Goal: Find specific page/section: Find specific page/section

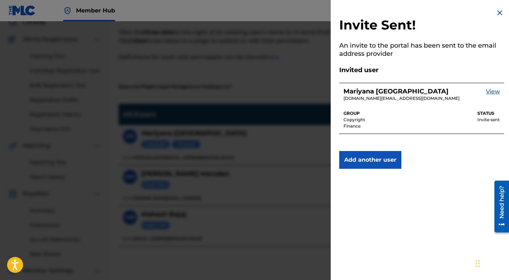
click at [500, 14] on img at bounding box center [500, 13] width 9 height 9
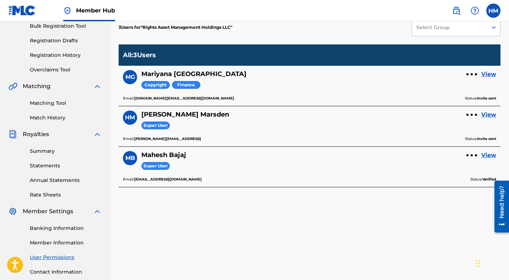
scroll to position [109, 0]
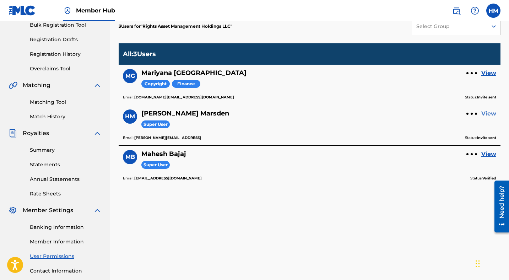
click at [493, 114] on link "View" at bounding box center [489, 113] width 15 height 9
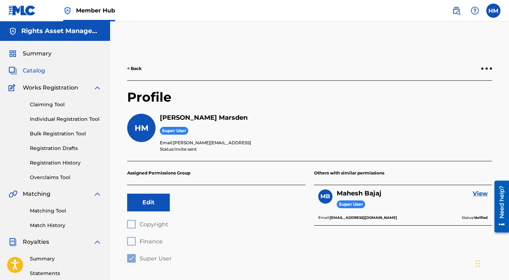
click at [38, 70] on span "Catalog" at bounding box center [34, 70] width 22 height 9
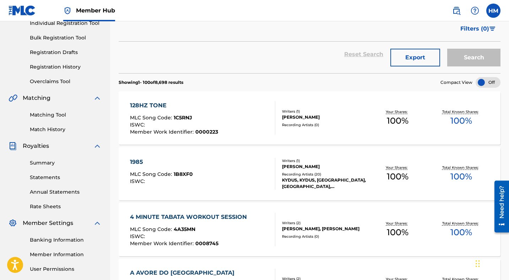
scroll to position [98, 0]
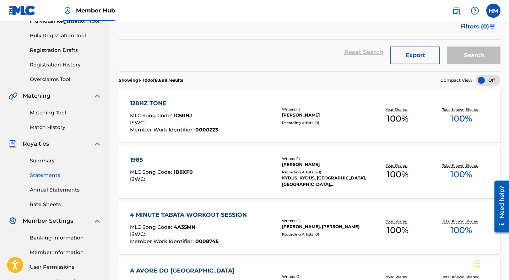
click at [49, 174] on link "Statements" at bounding box center [66, 175] width 72 height 7
